Goal: Task Accomplishment & Management: Manage account settings

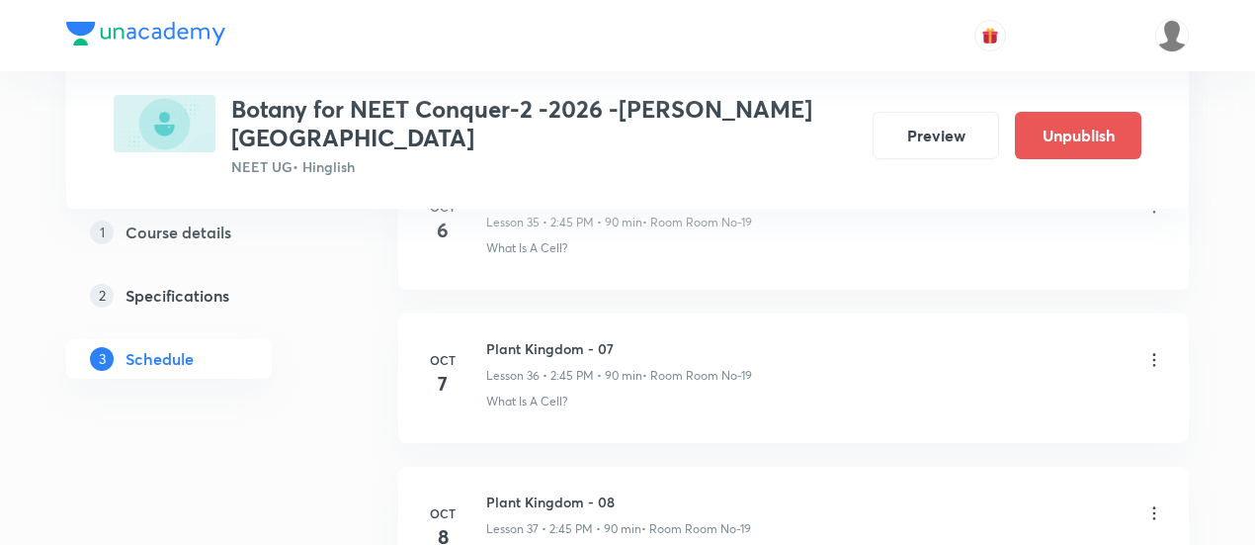
scroll to position [6490, 0]
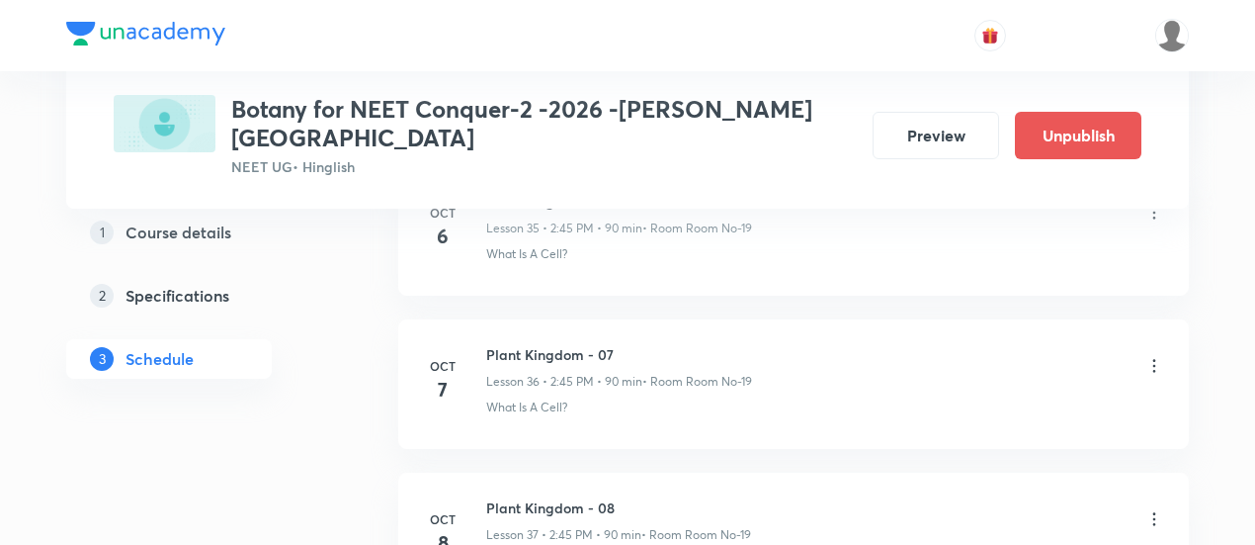
click at [1157, 356] on icon at bounding box center [1155, 366] width 20 height 20
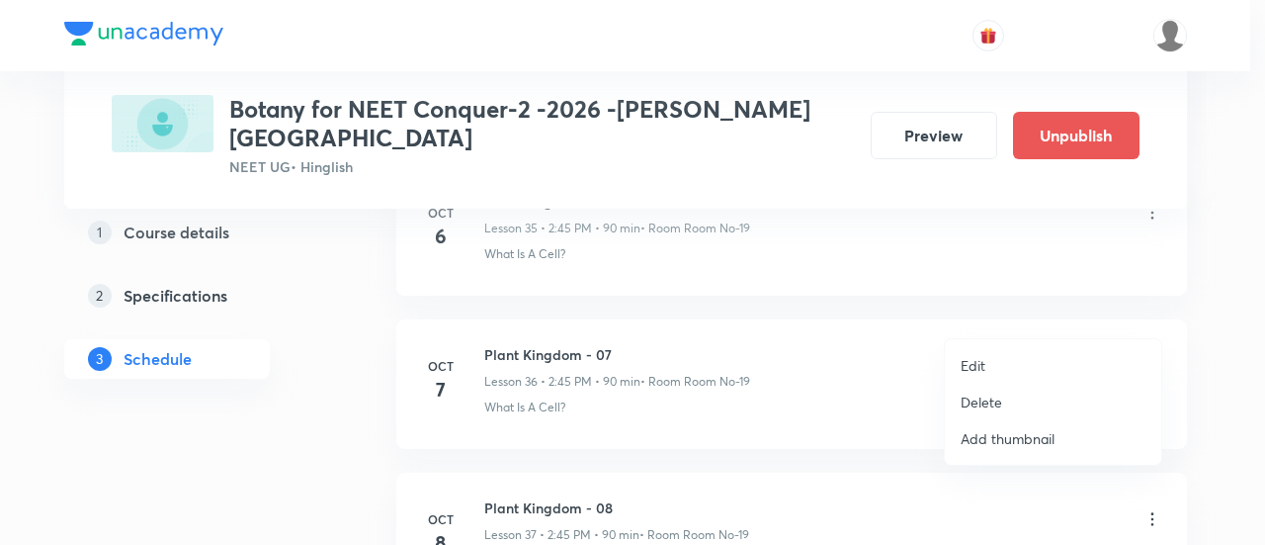
click at [974, 363] on p "Edit" at bounding box center [973, 365] width 25 height 21
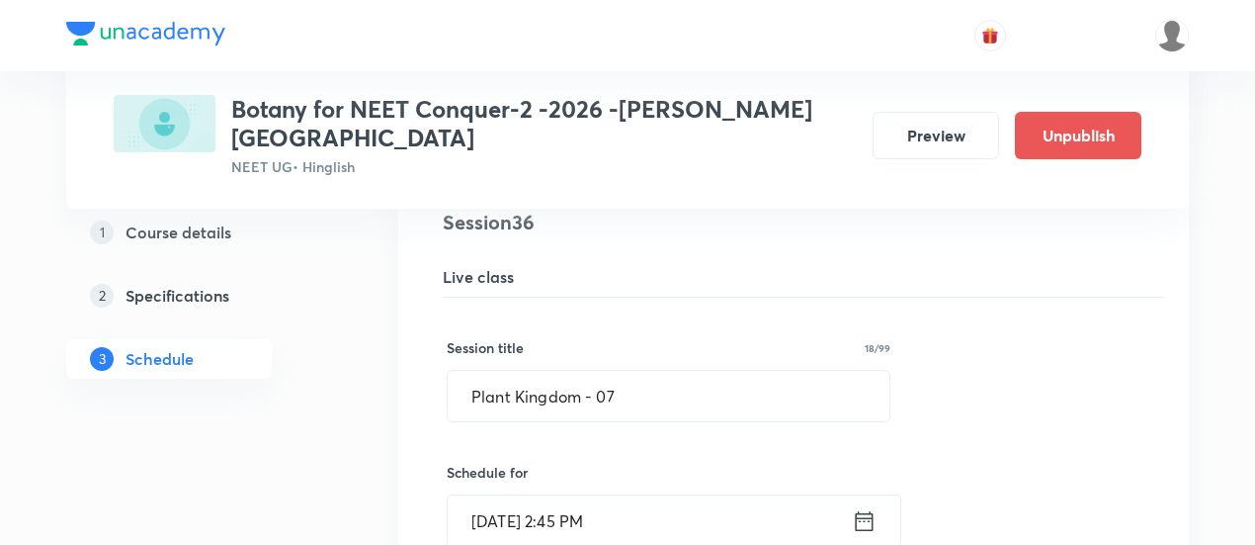
scroll to position [5605, 0]
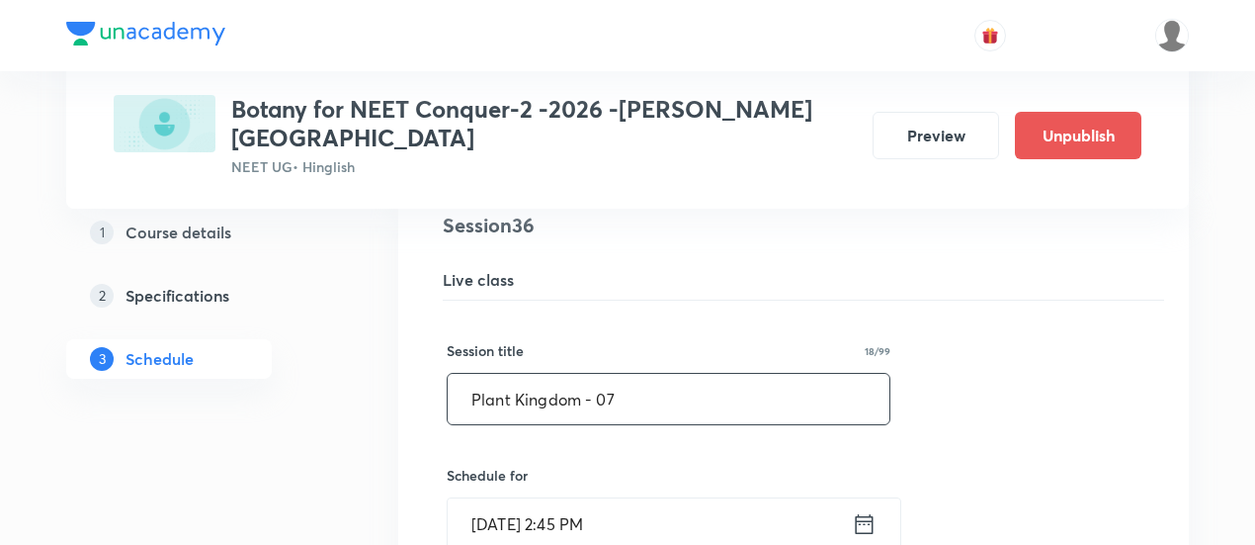
drag, startPoint x: 463, startPoint y: 349, endPoint x: 657, endPoint y: 345, distance: 194.8
click at [657, 374] on input "Plant Kingdom - 07" at bounding box center [669, 399] width 442 height 50
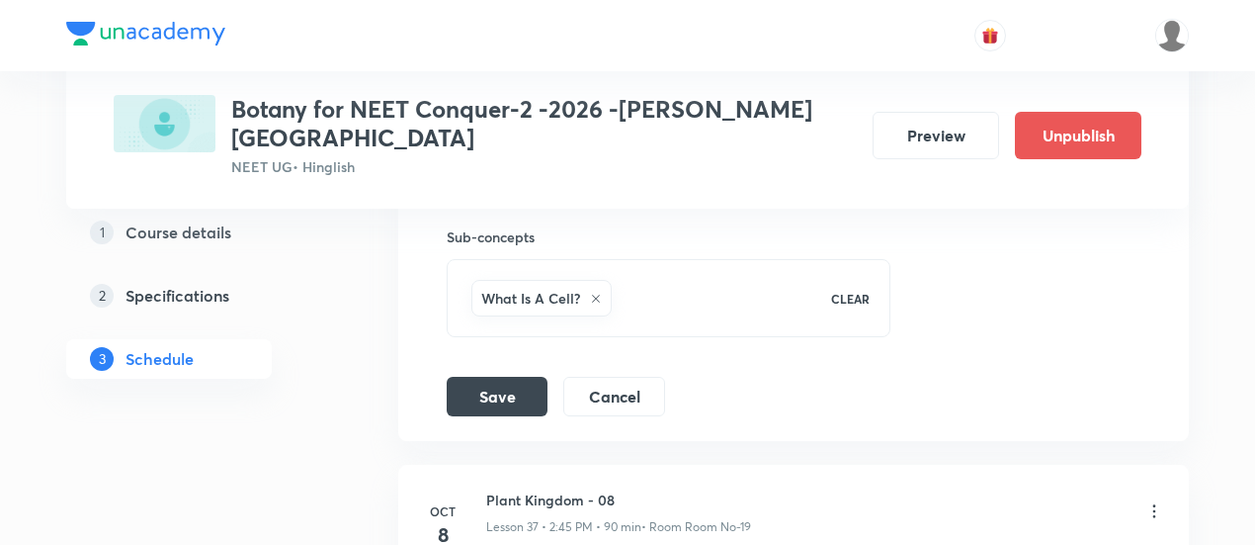
scroll to position [6356, 0]
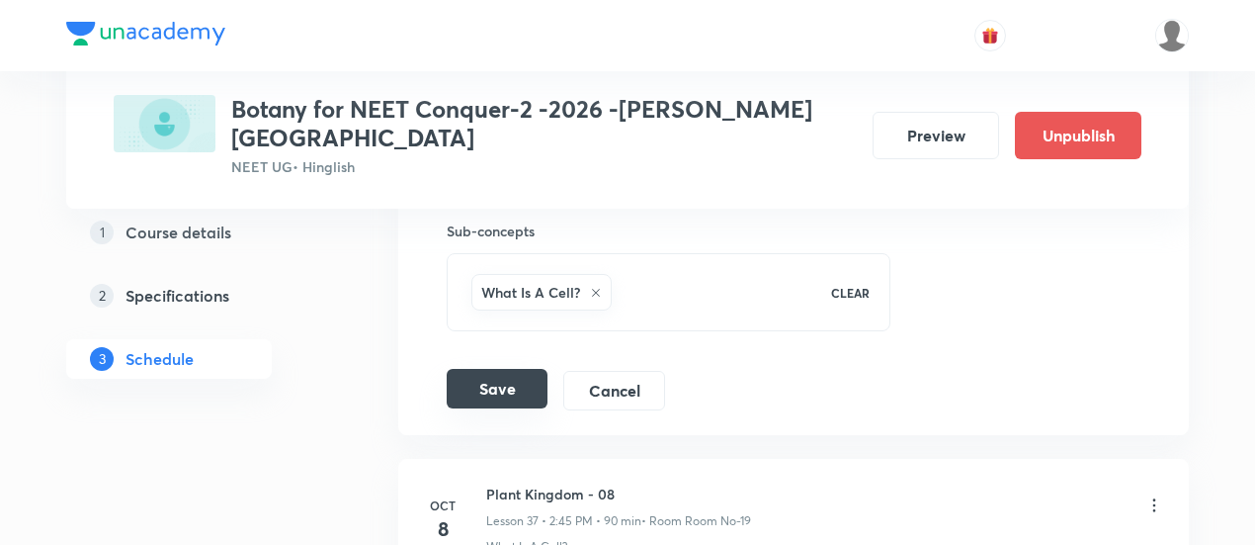
type input "Morphology of Flowering Plants -01"
click at [515, 369] on button "Save" at bounding box center [497, 389] width 101 height 40
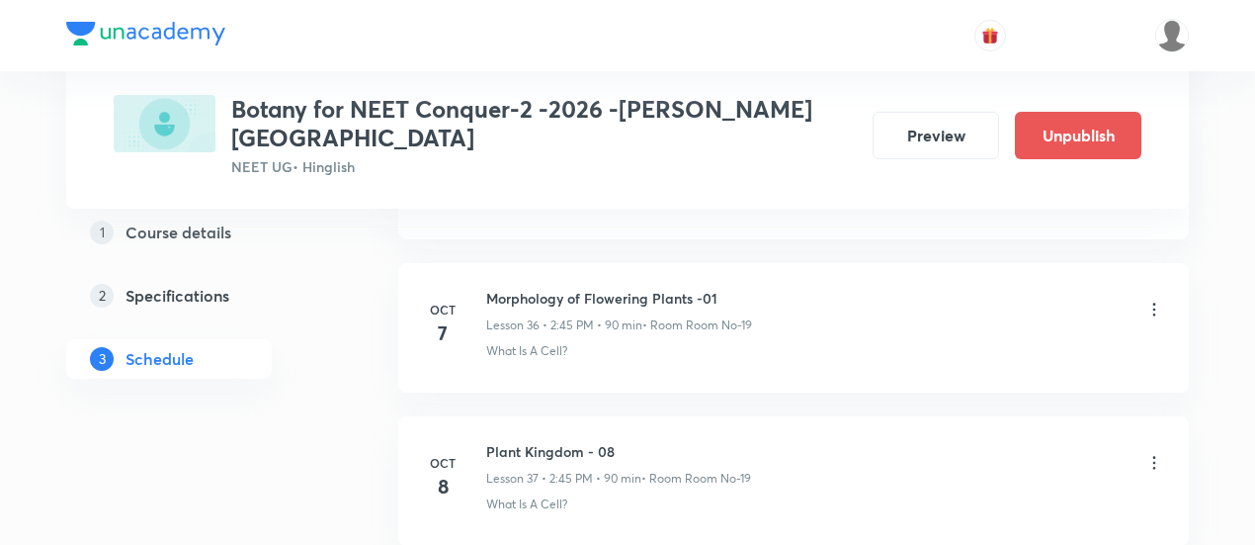
scroll to position [5609, 0]
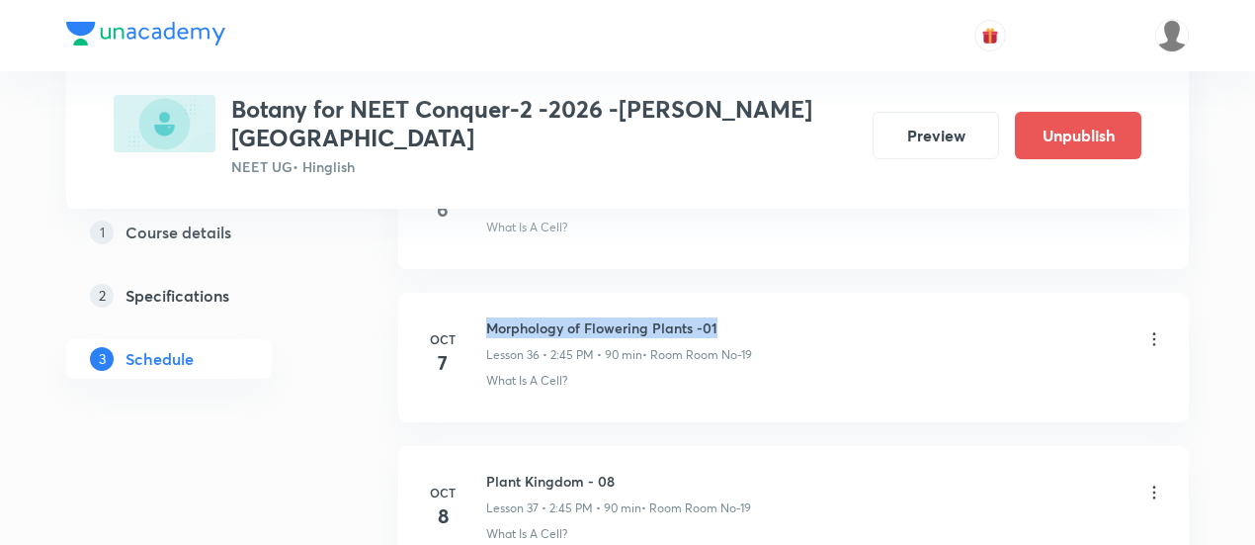
drag, startPoint x: 486, startPoint y: 277, endPoint x: 762, endPoint y: 284, distance: 275.9
click at [762, 317] on div "Morphology of Flowering Plants -01 Lesson 36 • 2:45 PM • 90 min • Room Room No-…" at bounding box center [825, 340] width 678 height 46
copy h6 "Morphology of Flowering Plants -01"
click at [1155, 482] on icon at bounding box center [1155, 492] width 20 height 20
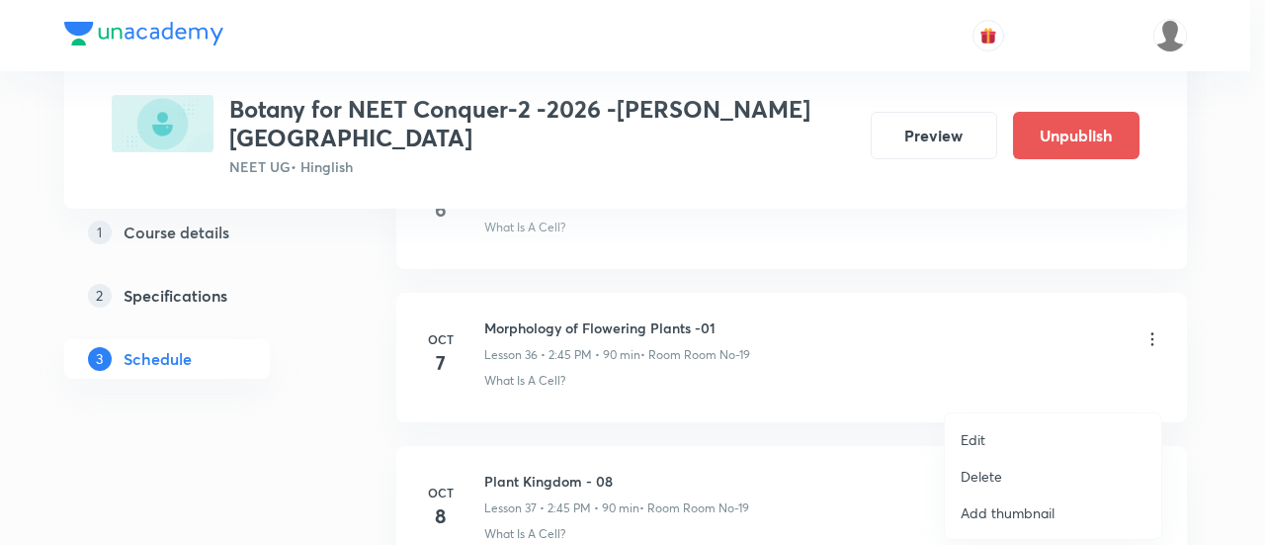
click at [974, 439] on p "Edit" at bounding box center [973, 439] width 25 height 21
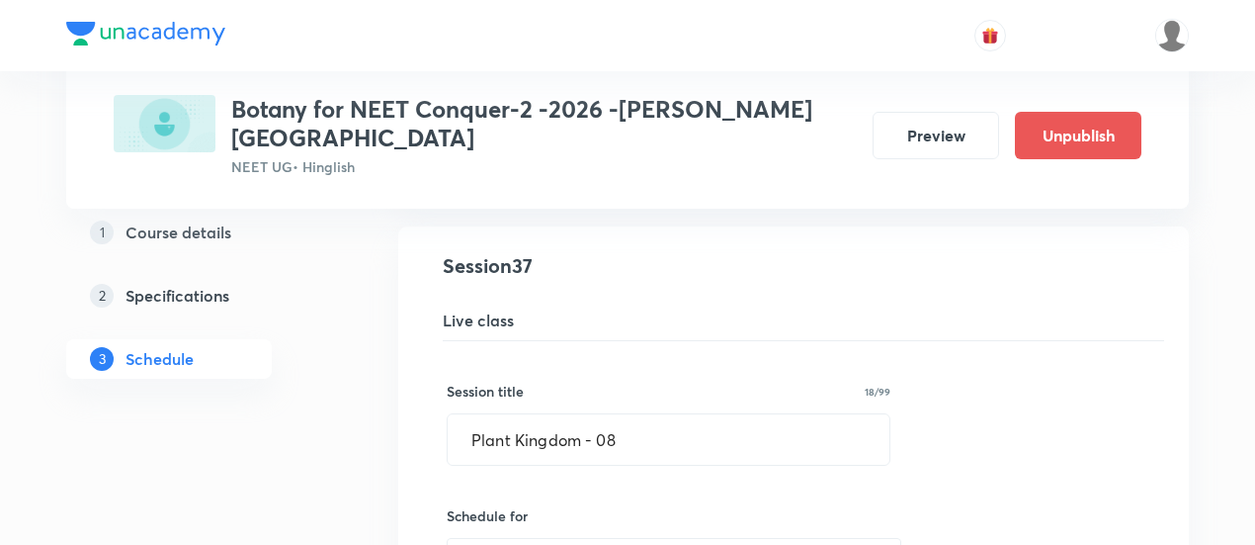
scroll to position [5730, 0]
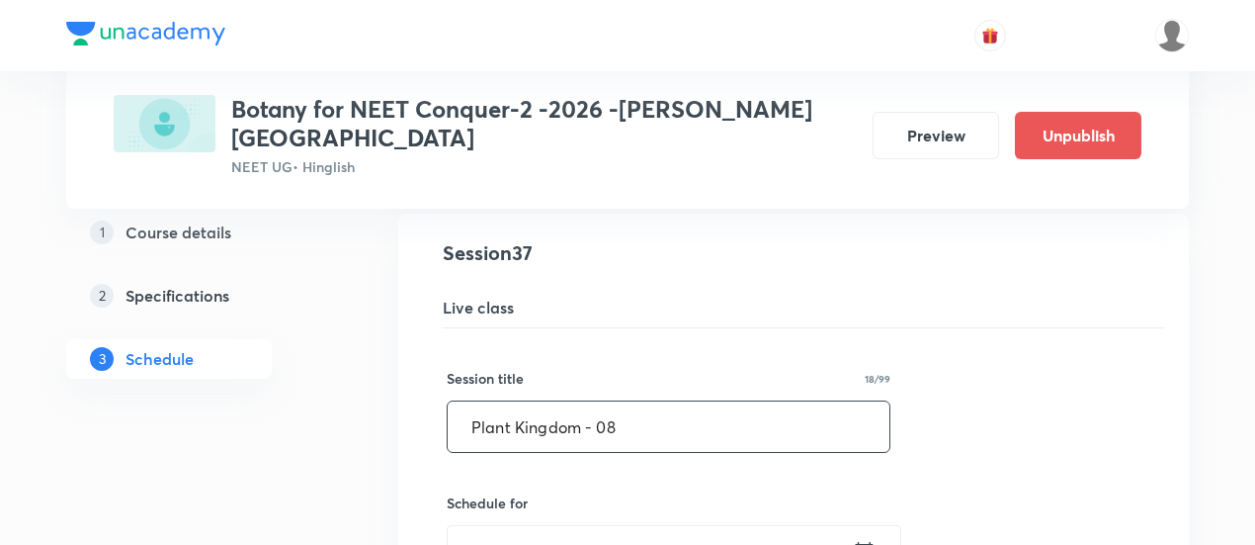
drag, startPoint x: 469, startPoint y: 373, endPoint x: 658, endPoint y: 371, distance: 189.8
click at [658, 401] on input "Plant Kingdom - 08" at bounding box center [669, 426] width 442 height 50
paste input "Morphology of Flowering Plants -01"
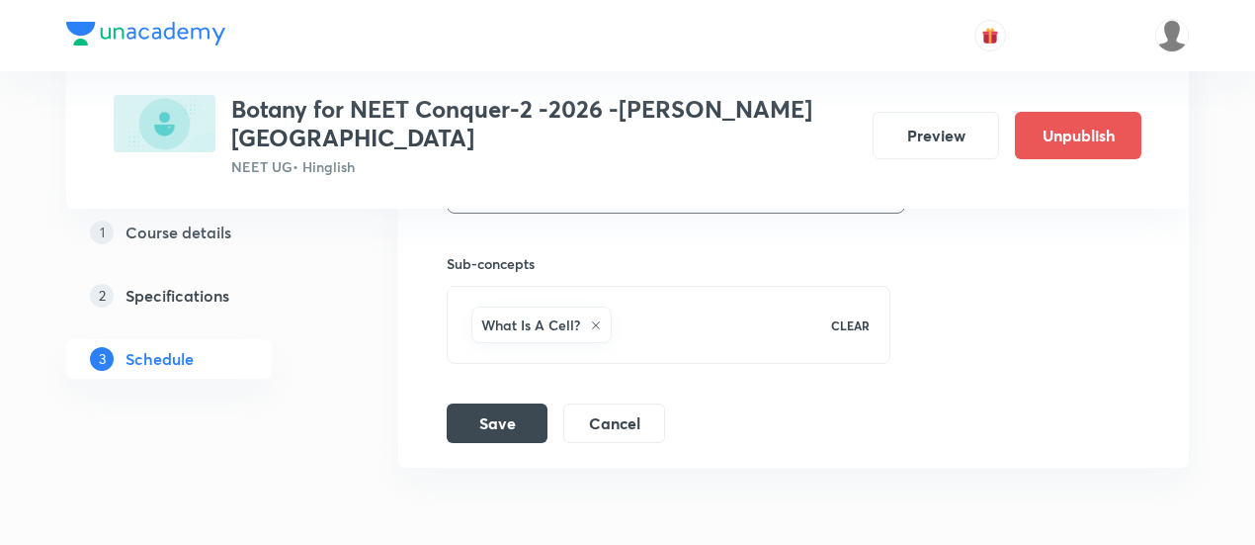
scroll to position [6491, 0]
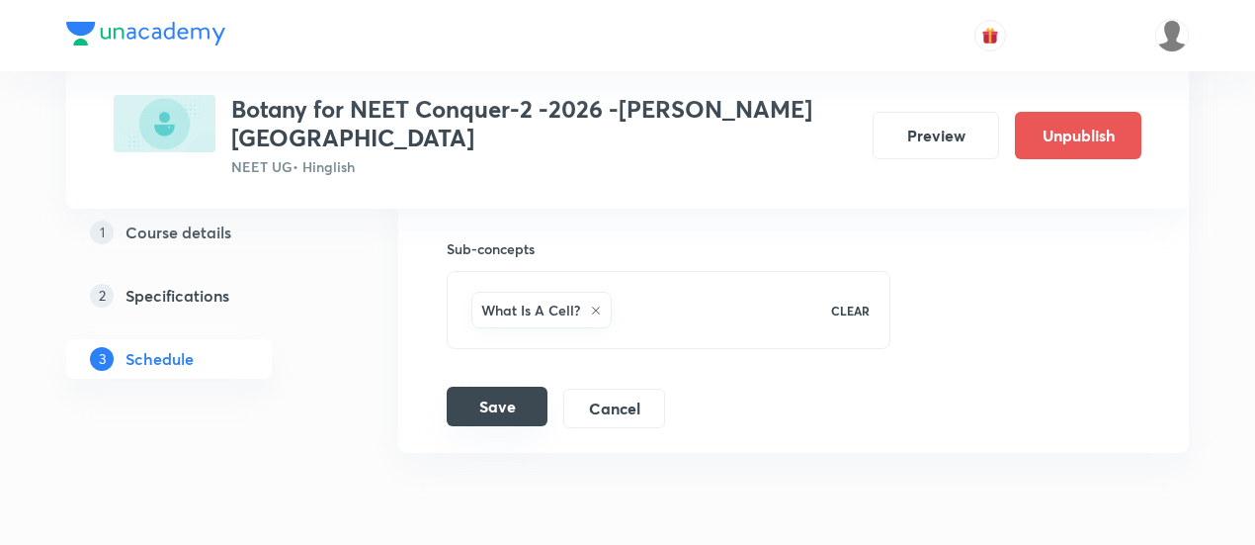
type input "Morphology of Flowering Plants -02"
click at [486, 386] on button "Save" at bounding box center [497, 406] width 101 height 40
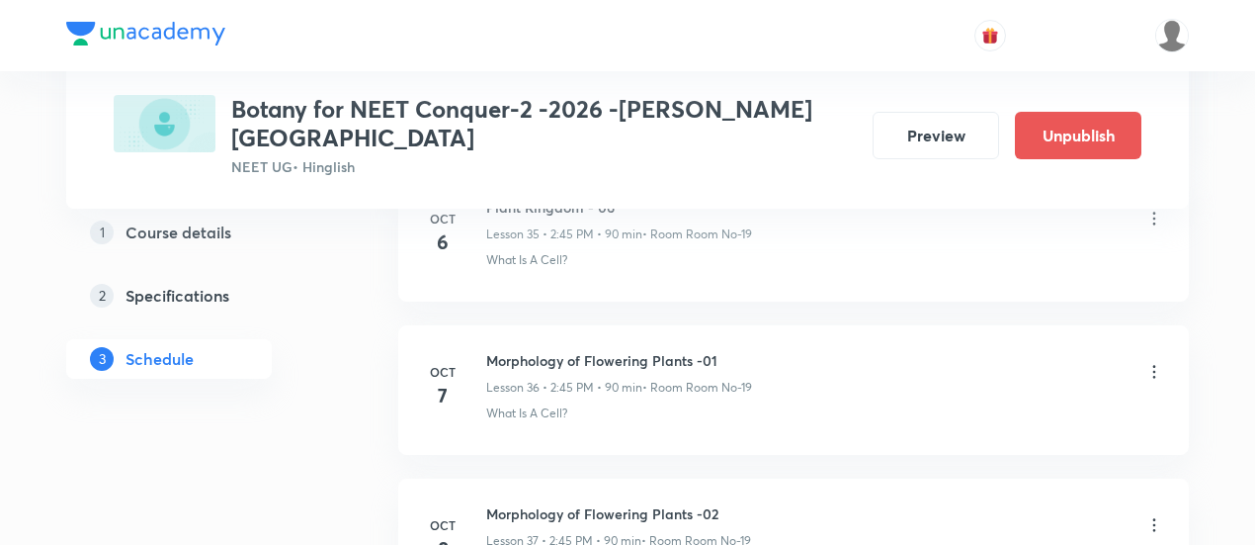
scroll to position [5582, 0]
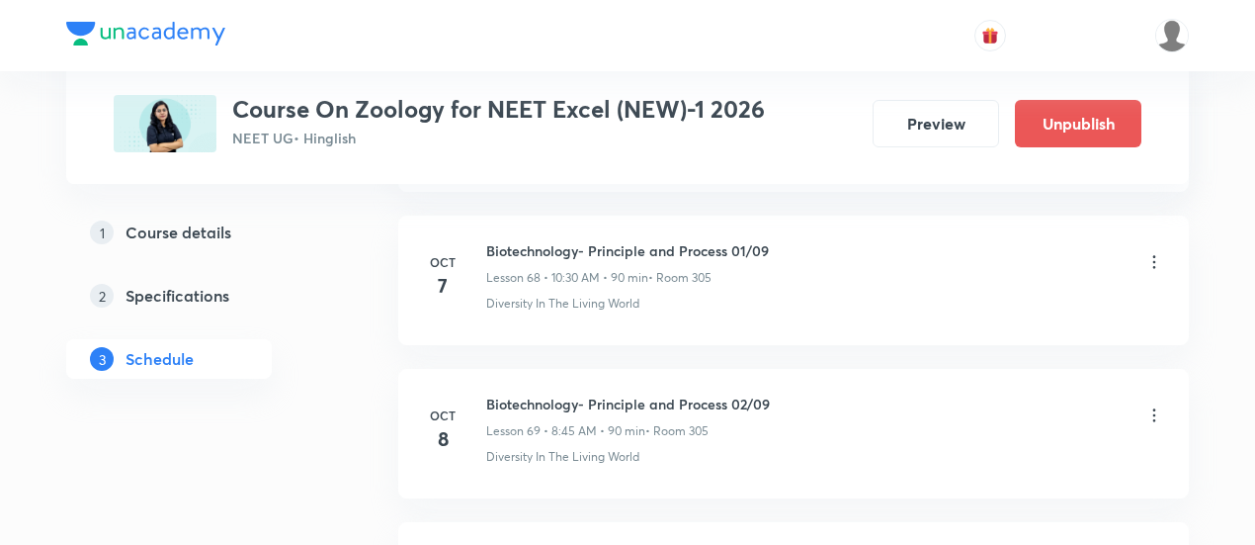
scroll to position [11458, 0]
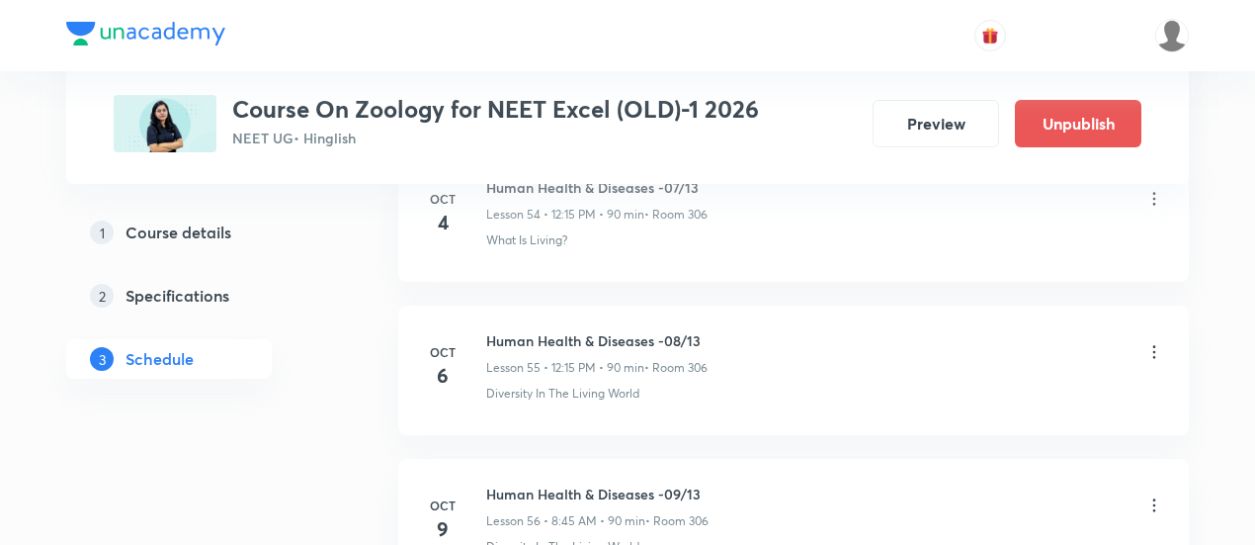
scroll to position [9392, 0]
click at [1157, 494] on icon at bounding box center [1155, 504] width 20 height 20
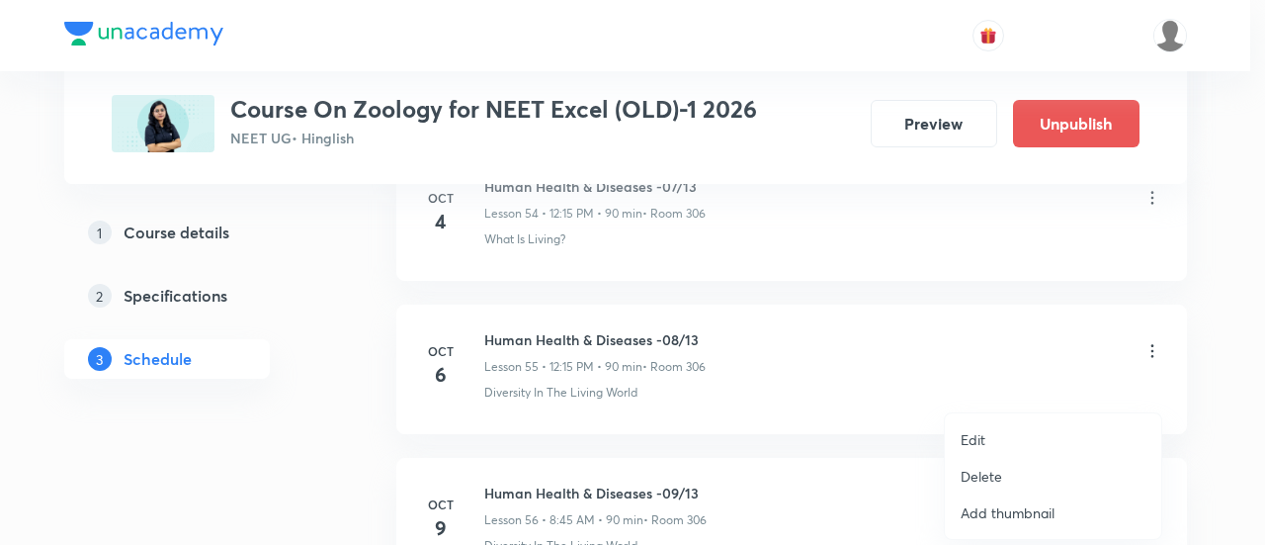
click at [987, 440] on li "Edit" at bounding box center [1053, 439] width 216 height 37
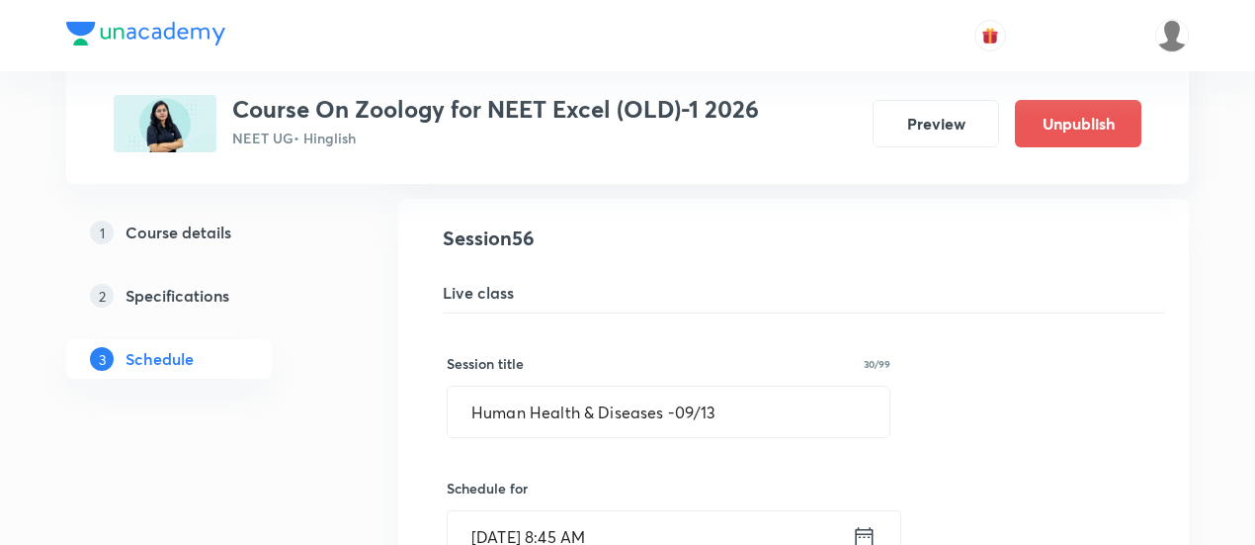
scroll to position [8621, 0]
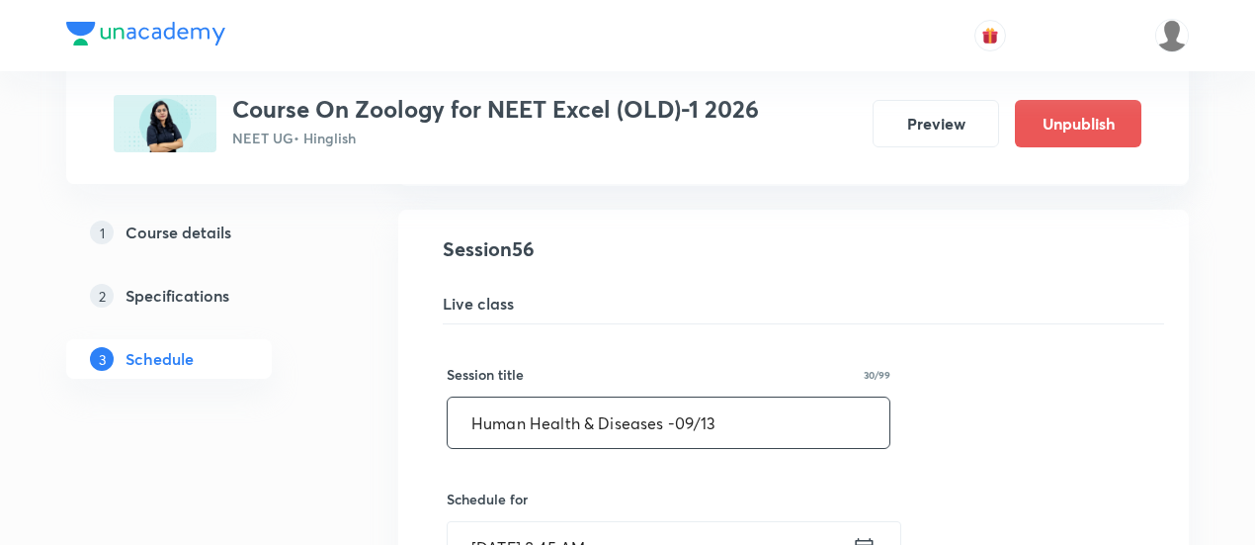
drag, startPoint x: 471, startPoint y: 383, endPoint x: 832, endPoint y: 384, distance: 361.8
click at [832, 397] on input "Human Health & Diseases -09/13" at bounding box center [669, 422] width 442 height 50
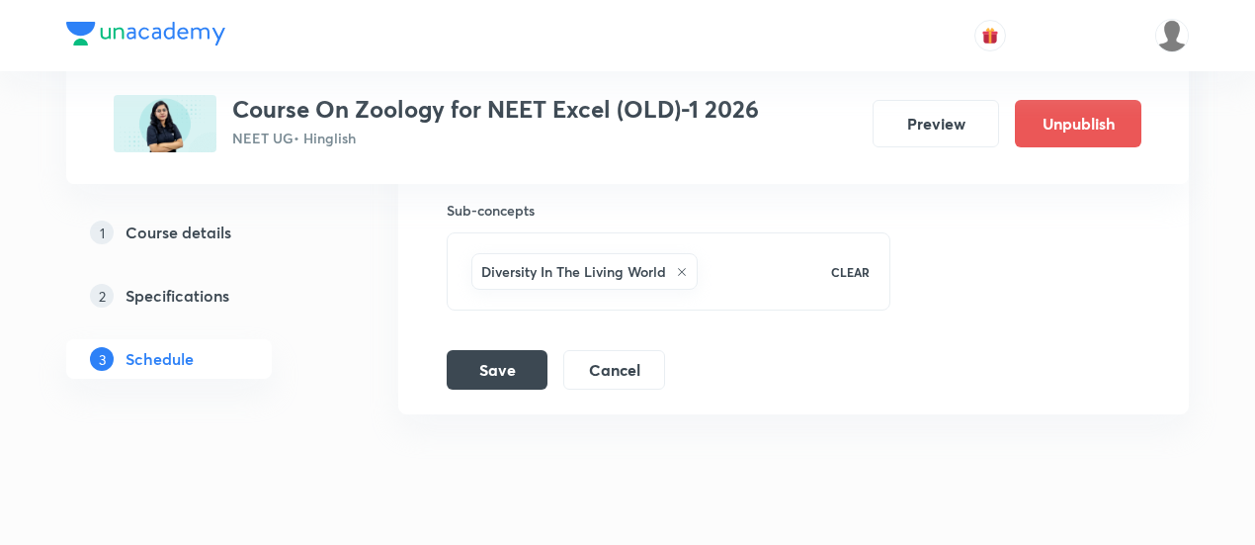
scroll to position [9421, 0]
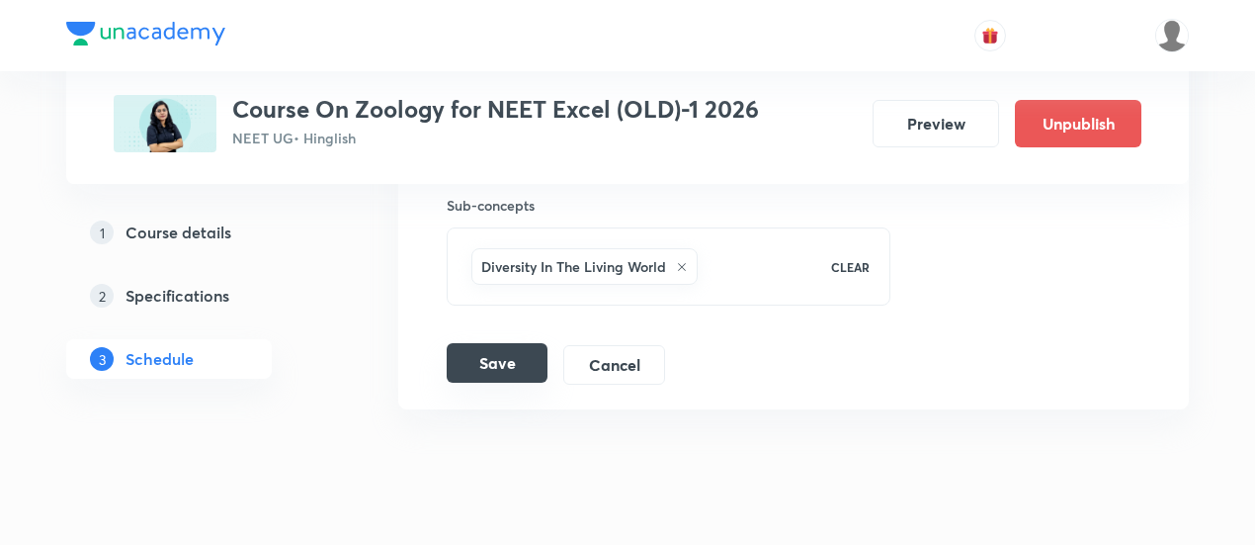
type input "Revision class of Zoology"
click at [514, 343] on button "Save" at bounding box center [497, 363] width 101 height 40
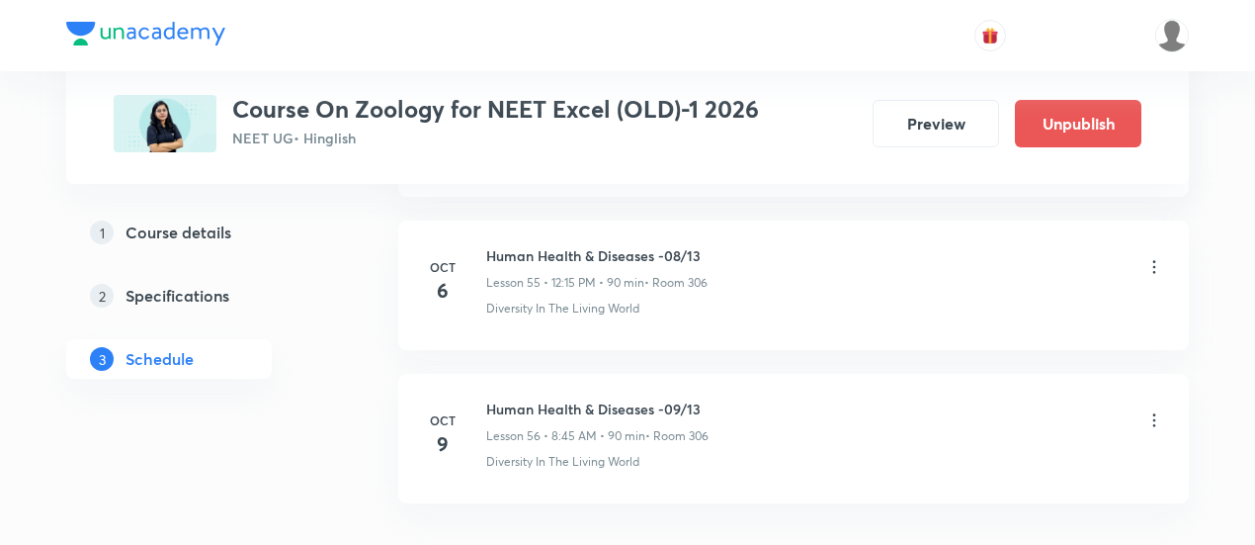
scroll to position [8562, 0]
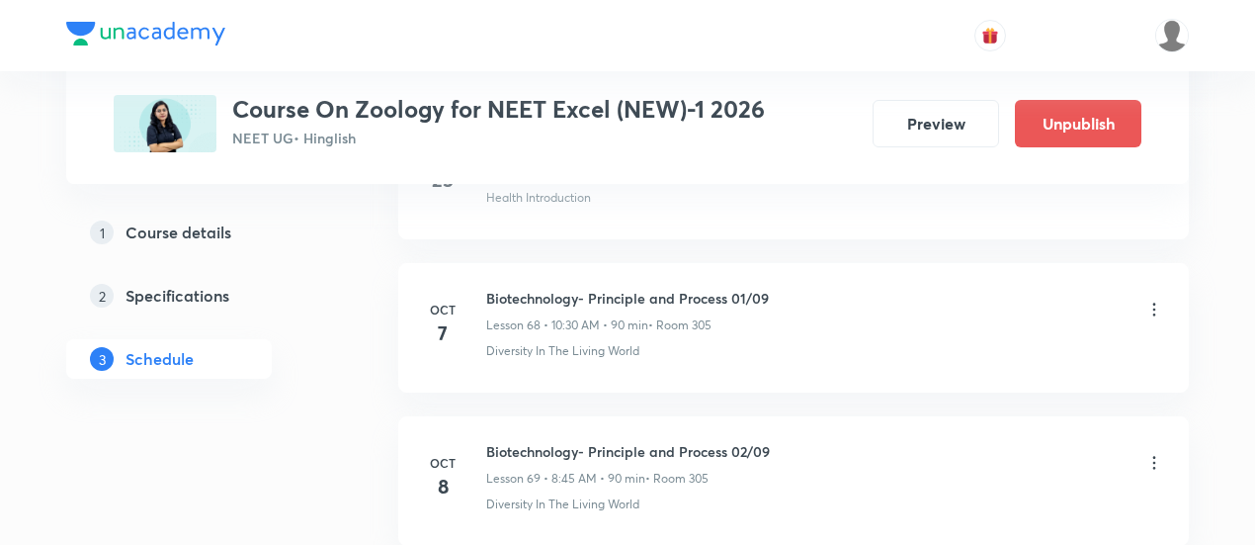
scroll to position [11468, 0]
